Goal: Information Seeking & Learning: Learn about a topic

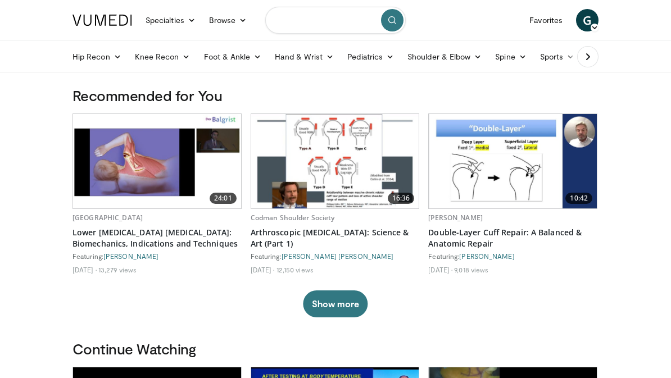
click at [325, 25] on input "Search topics, interventions" at bounding box center [335, 20] width 141 height 27
type input "*"
type input "**********"
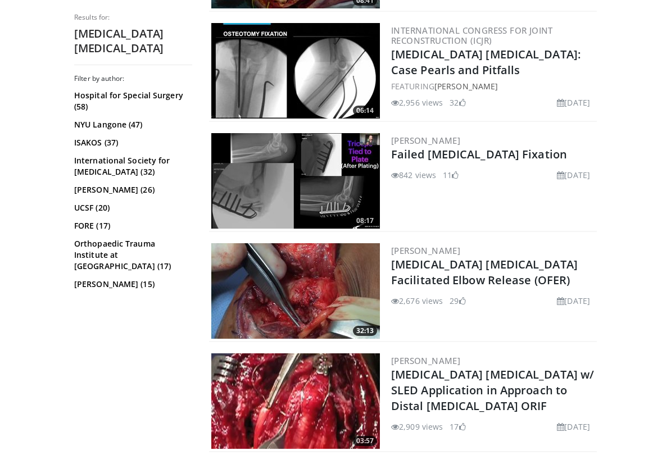
scroll to position [446, 0]
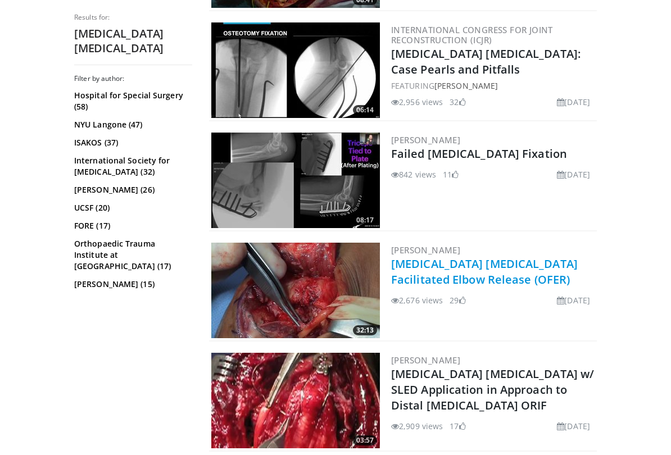
click at [448, 262] on link "Olecranon Osteotomy Facilitated Elbow Release (OFER)" at bounding box center [484, 271] width 187 height 31
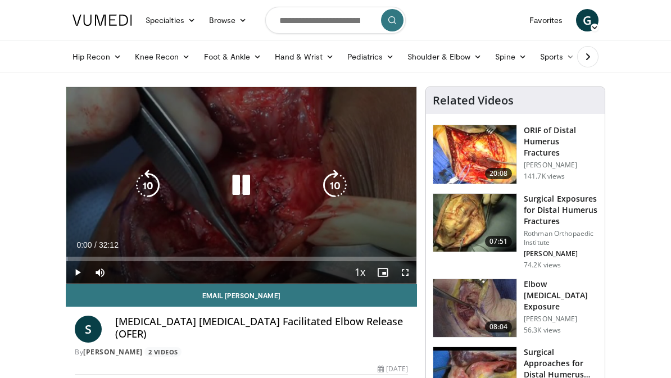
click at [76, 272] on span "Video Player" at bounding box center [77, 272] width 22 height 22
click at [401, 274] on span "Video Player" at bounding box center [405, 272] width 22 height 22
